Goal: Navigation & Orientation: Find specific page/section

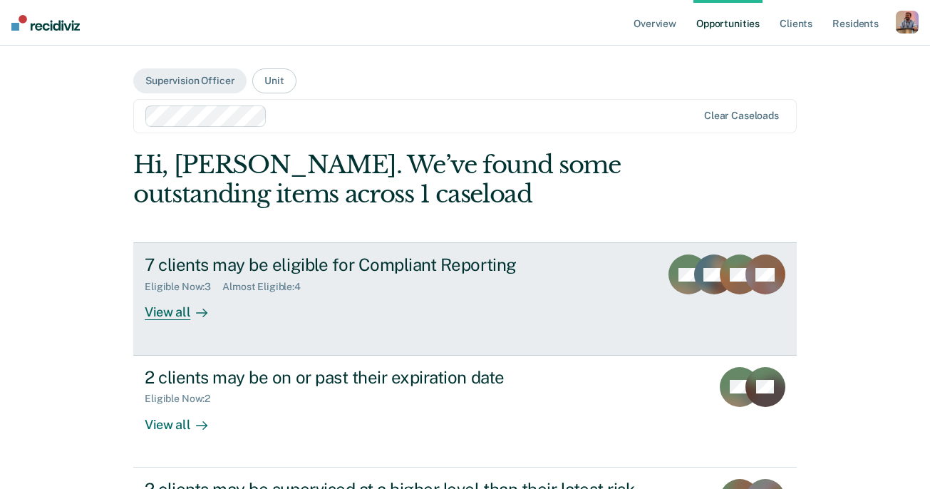
click at [174, 315] on div "View all" at bounding box center [185, 307] width 80 height 28
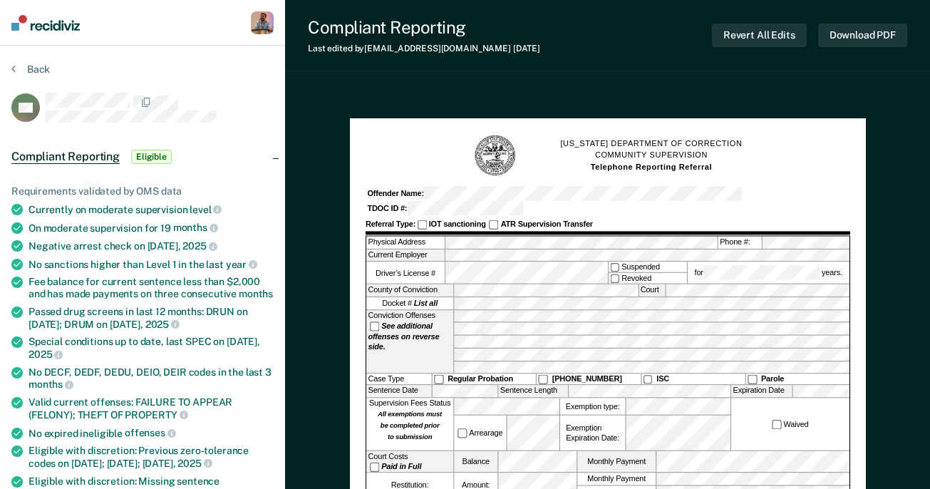
click at [28, 75] on div "Back" at bounding box center [142, 78] width 262 height 30
click at [31, 68] on button "Back" at bounding box center [30, 69] width 39 height 13
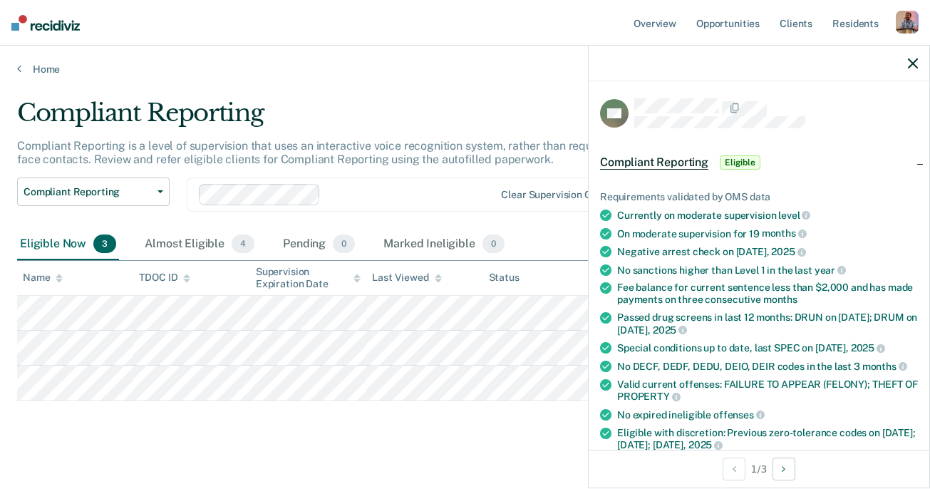
click at [910, 61] on icon "button" at bounding box center [913, 63] width 10 height 10
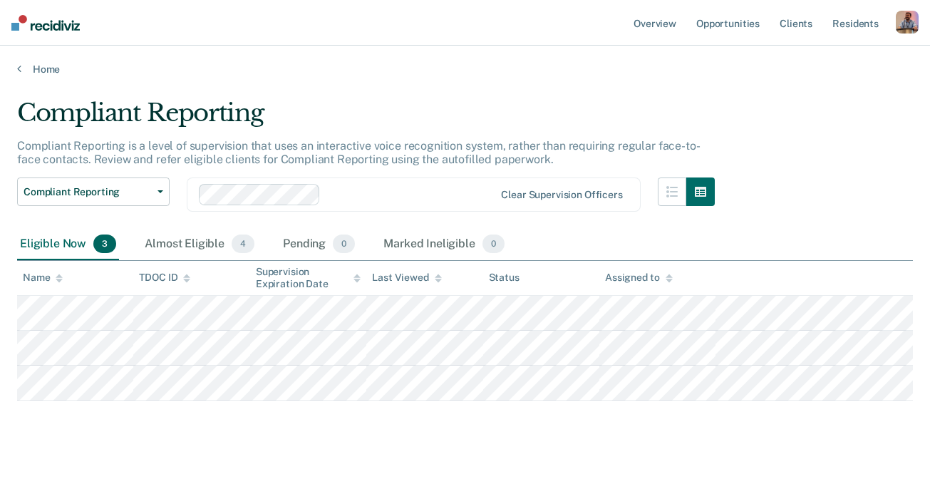
click at [907, 24] on div "button" at bounding box center [907, 22] width 23 height 23
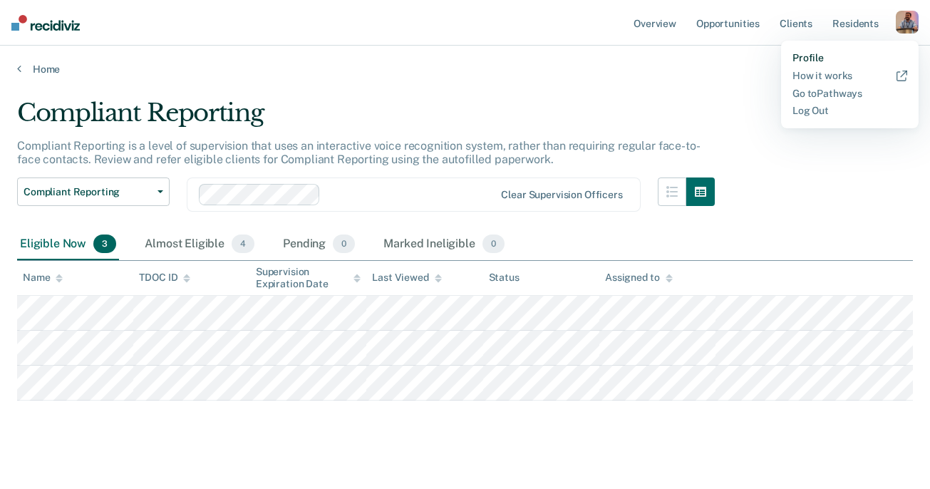
click at [804, 53] on link "Profile" at bounding box center [850, 58] width 115 height 12
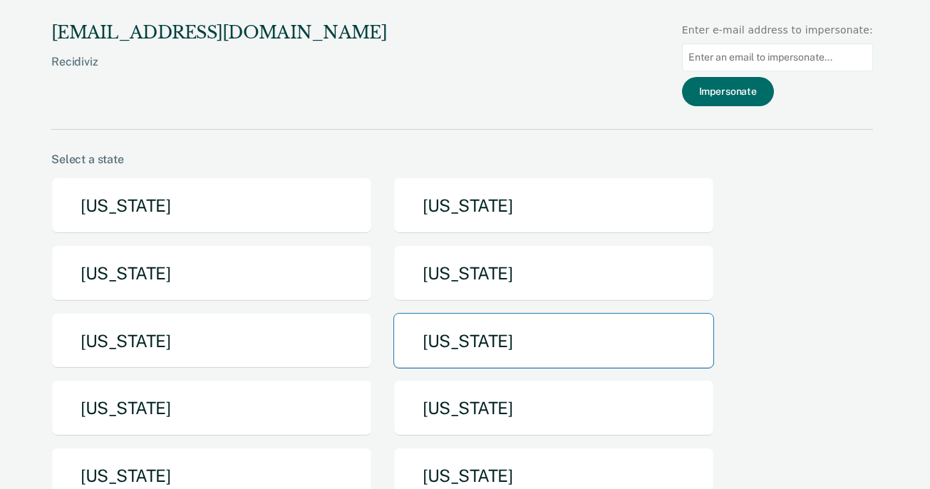
click at [498, 339] on button "[US_STATE]" at bounding box center [554, 341] width 321 height 56
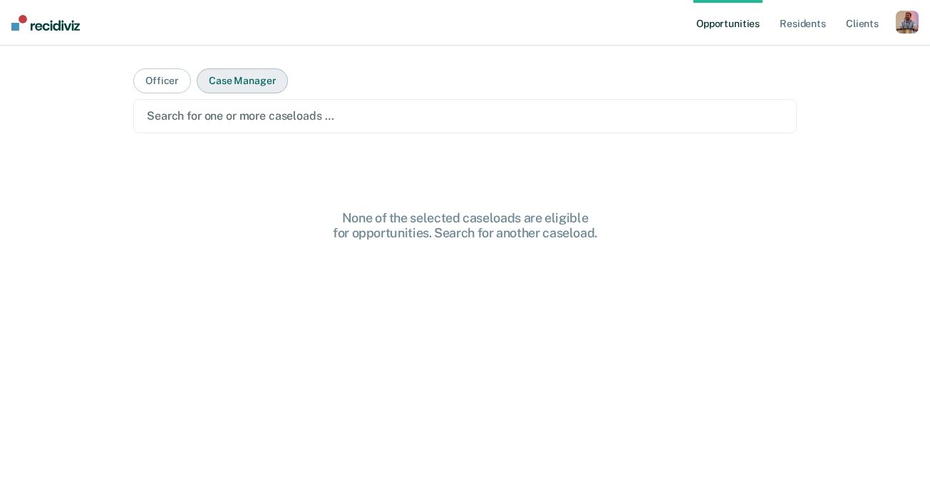
click at [240, 81] on button "Case Manager" at bounding box center [242, 80] width 91 height 25
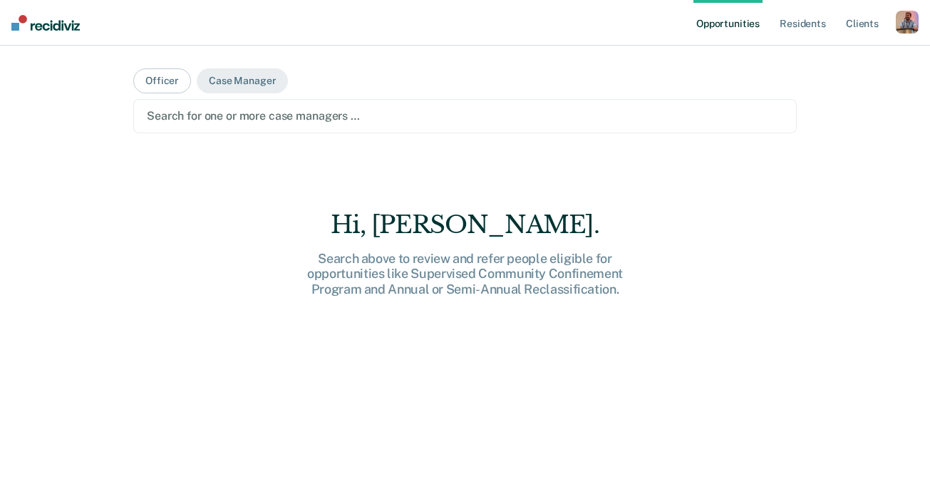
click at [235, 117] on div at bounding box center [465, 116] width 637 height 16
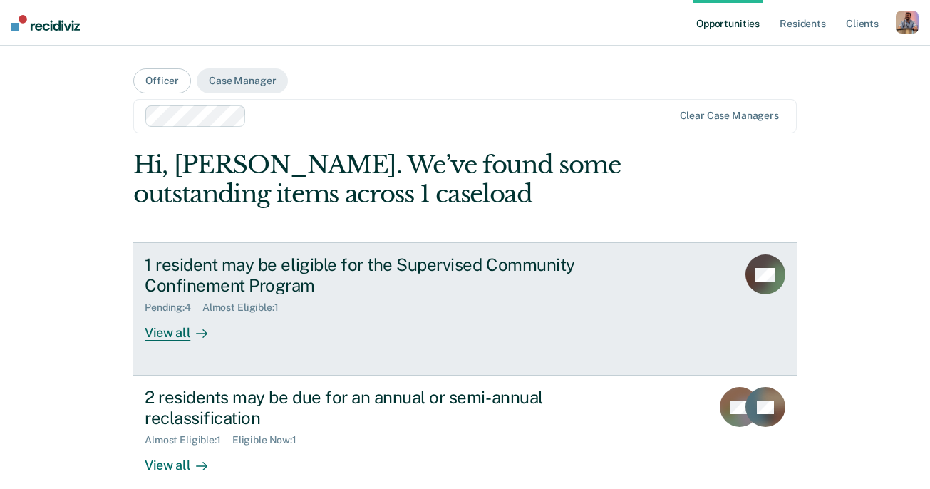
click at [175, 332] on div "View all" at bounding box center [185, 328] width 80 height 28
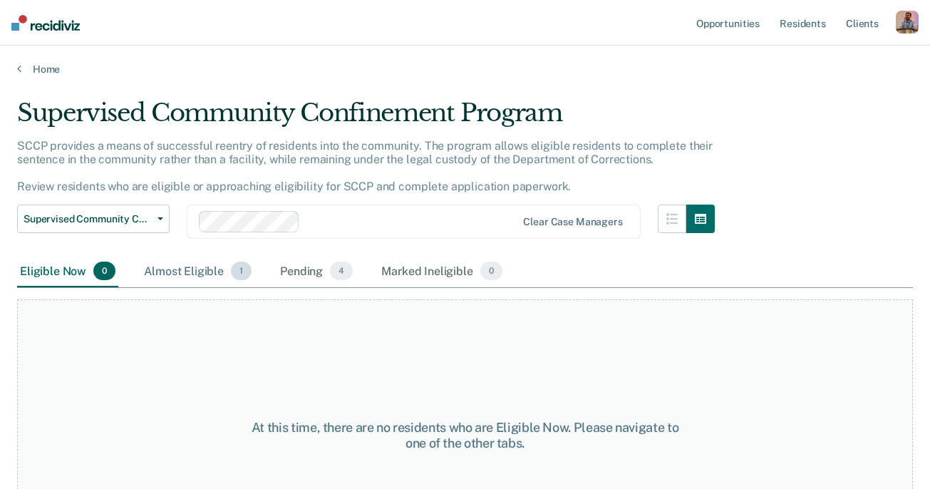
click at [182, 270] on div "Almost Eligible 1" at bounding box center [197, 271] width 113 height 31
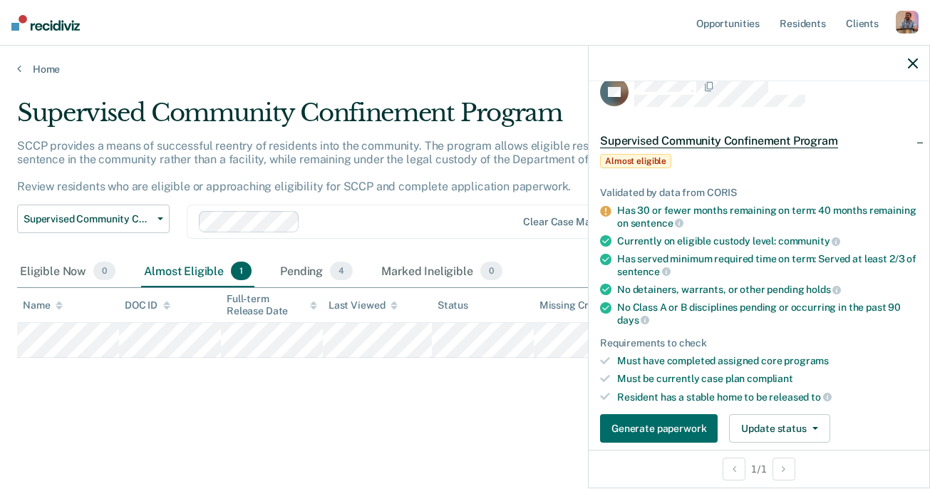
scroll to position [13, 0]
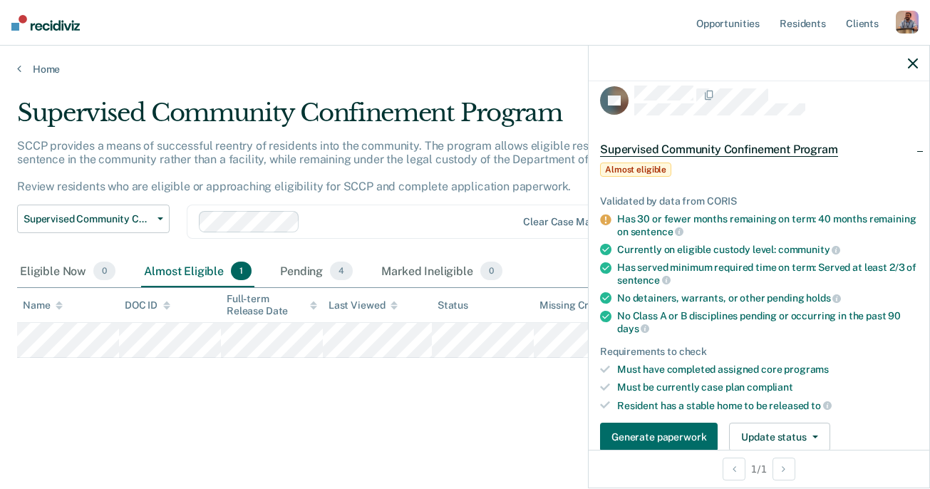
click at [915, 64] on icon "button" at bounding box center [913, 63] width 10 height 10
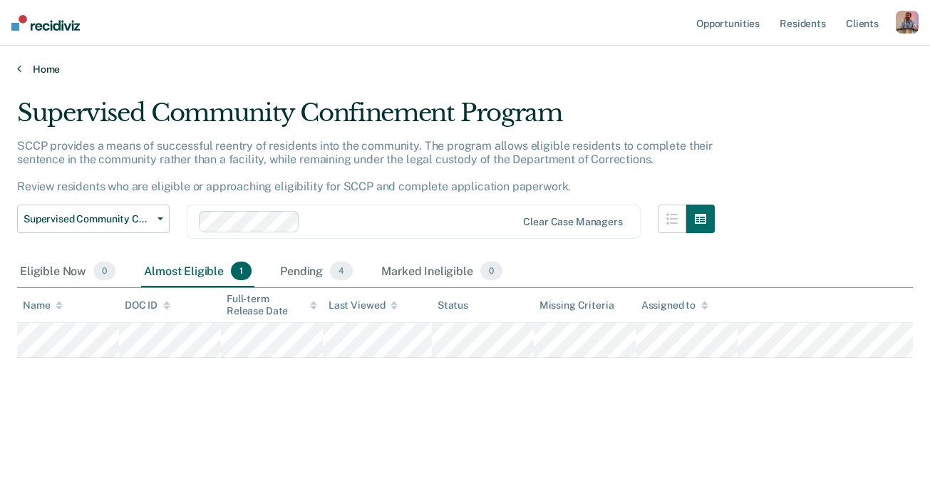
click at [40, 65] on link "Home" at bounding box center [465, 69] width 896 height 13
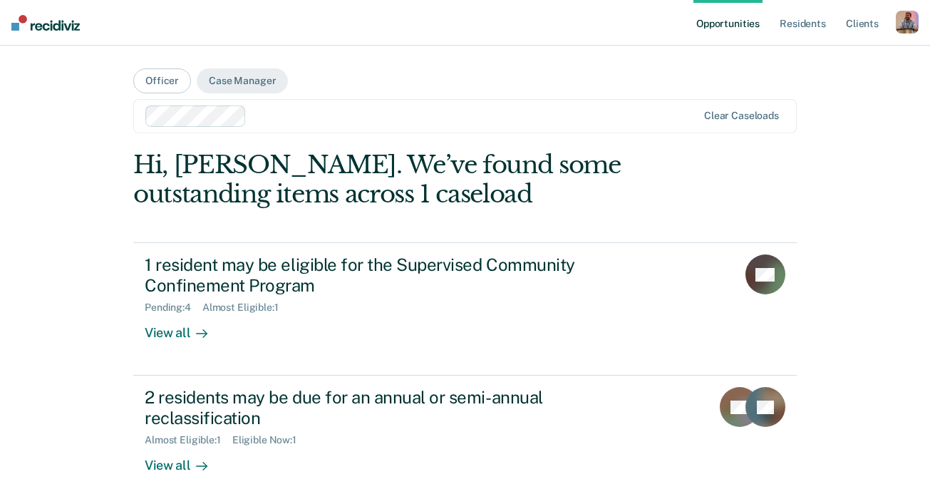
click at [907, 22] on div "button" at bounding box center [907, 22] width 23 height 23
click at [816, 57] on link "Profile" at bounding box center [850, 58] width 115 height 12
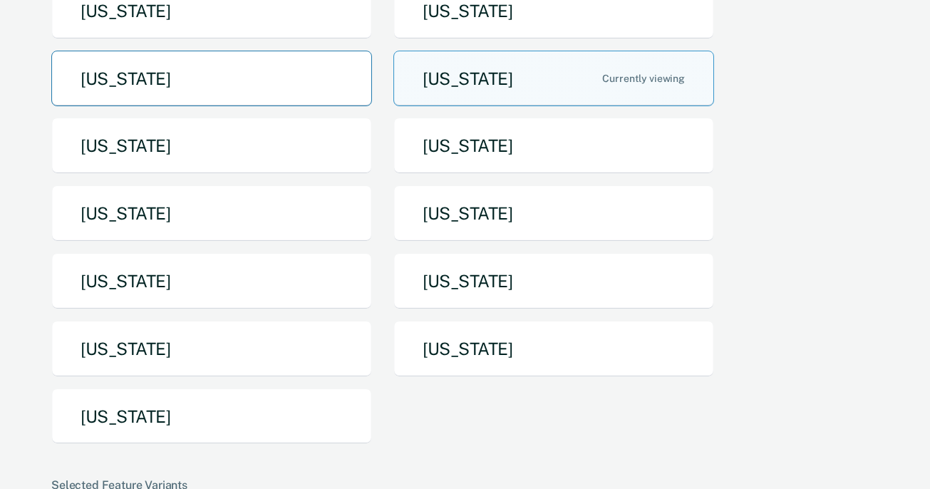
scroll to position [265, 0]
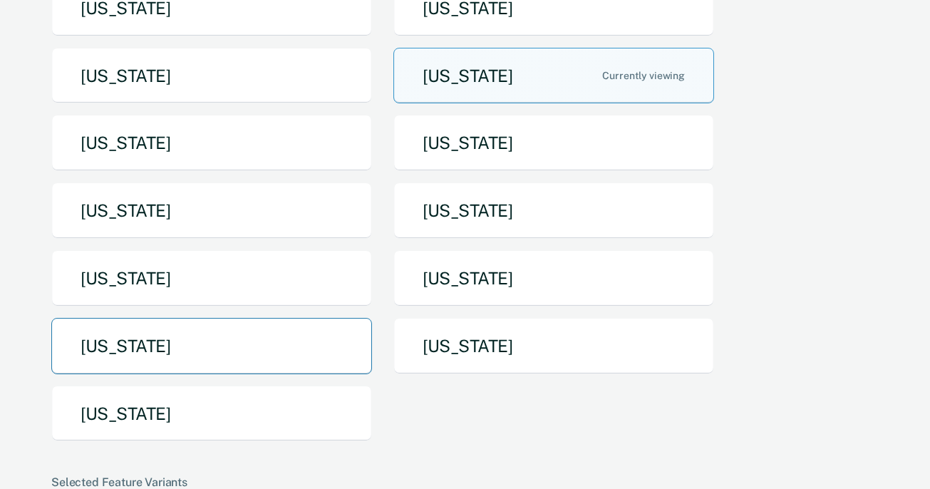
click at [259, 337] on button "[US_STATE]" at bounding box center [211, 346] width 321 height 56
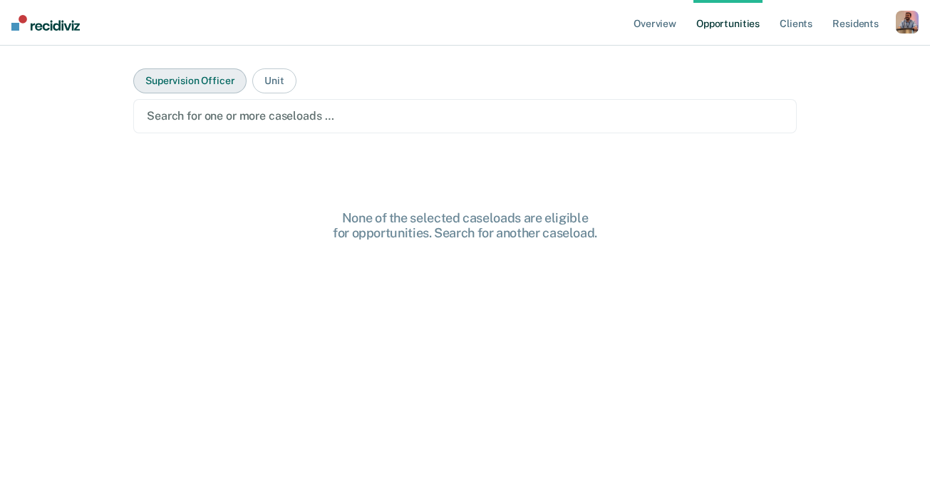
click at [216, 88] on button "Supervision Officer" at bounding box center [189, 80] width 113 height 25
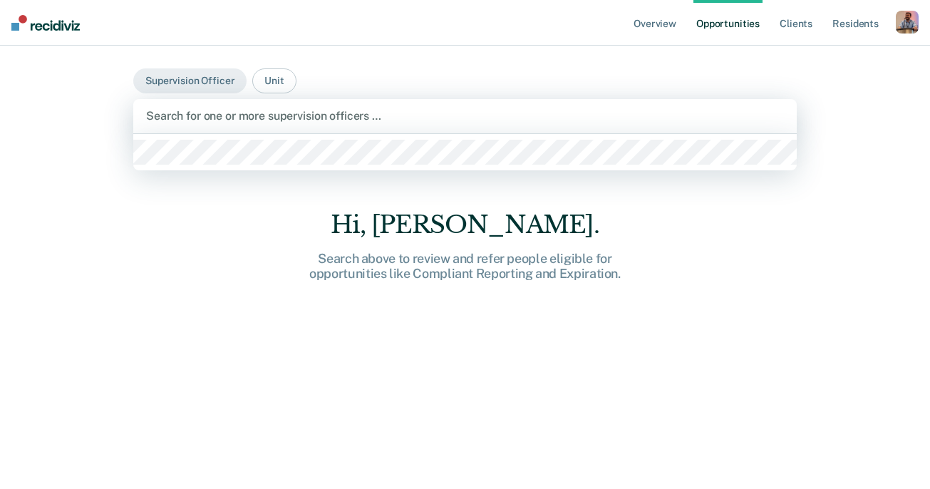
click at [230, 111] on div at bounding box center [465, 116] width 638 height 16
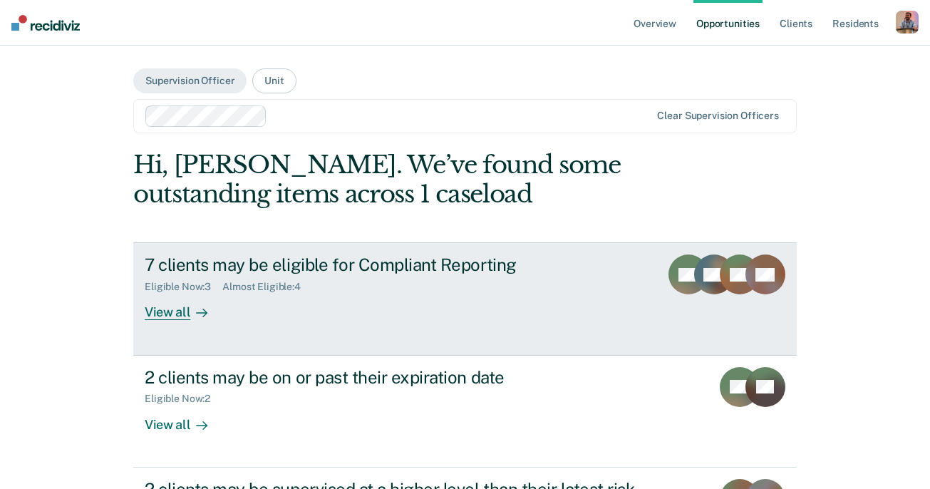
click at [180, 315] on div "View all" at bounding box center [185, 307] width 80 height 28
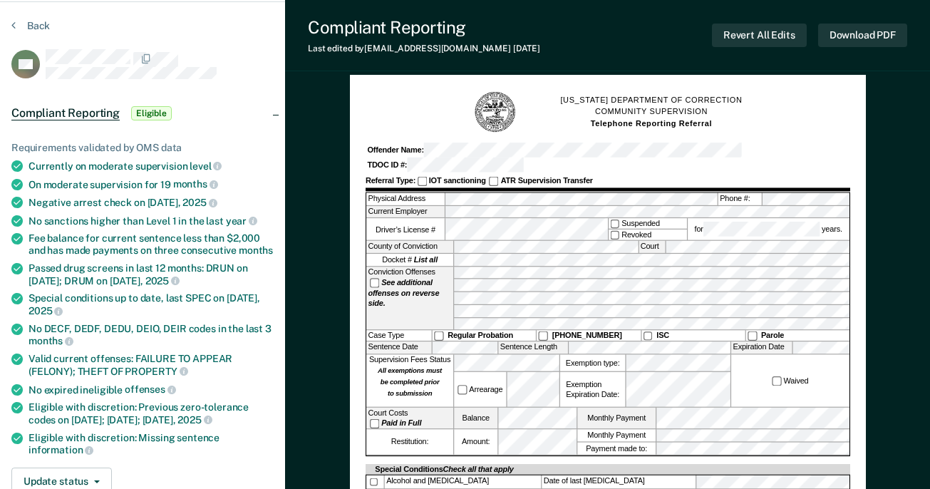
scroll to position [56, 0]
